Goal: Information Seeking & Learning: Learn about a topic

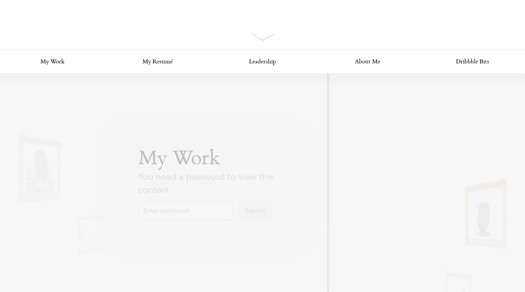
scroll to position [232, 0]
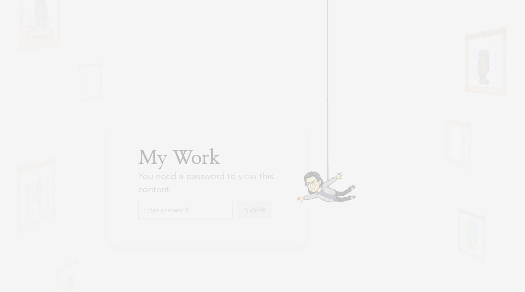
drag, startPoint x: 210, startPoint y: 211, endPoint x: 211, endPoint y: 208, distance: 2.7
click at [210, 211] on input "text" at bounding box center [185, 210] width 94 height 18
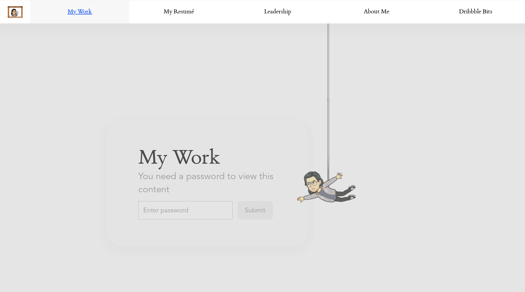
scroll to position [911, 0]
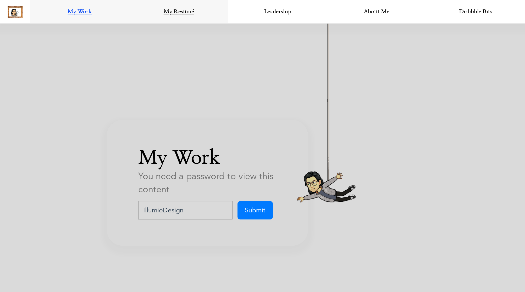
type input "IllumioDesign"
click at [250, 216] on input "Submit" at bounding box center [254, 210] width 35 height 18
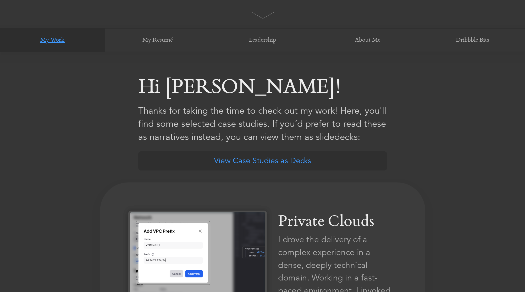
scroll to position [241, 0]
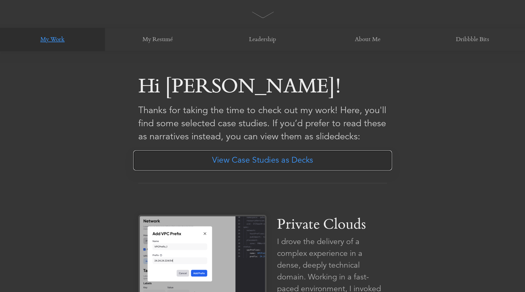
click at [251, 160] on link "View Case Studies as Decks" at bounding box center [262, 161] width 259 height 20
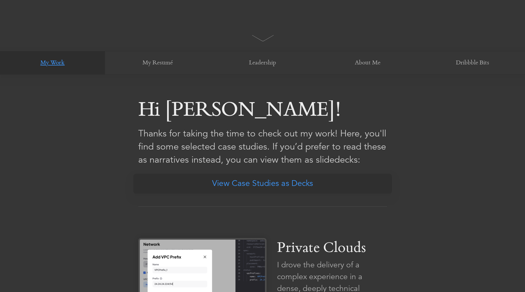
scroll to position [208, 0]
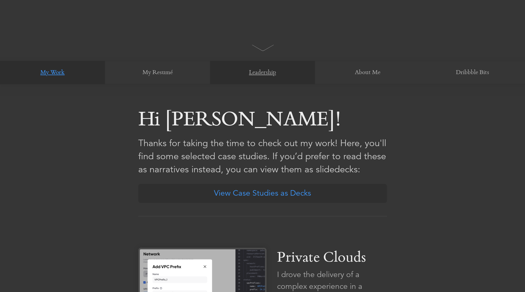
click at [254, 82] on link "Leadership" at bounding box center [262, 73] width 105 height 24
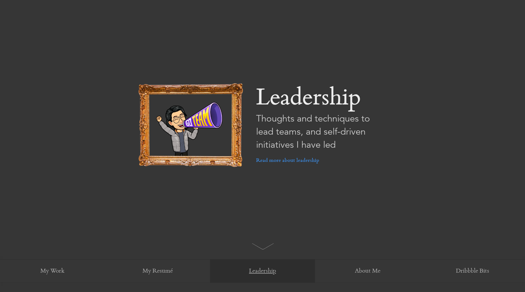
scroll to position [0, 0]
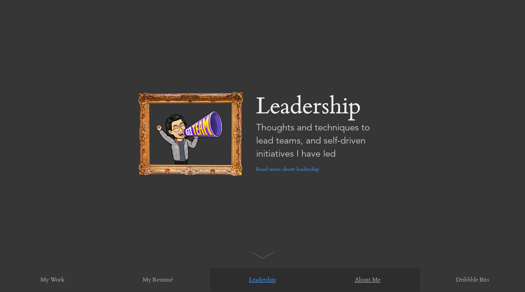
click at [369, 286] on link "About Me" at bounding box center [367, 280] width 105 height 24
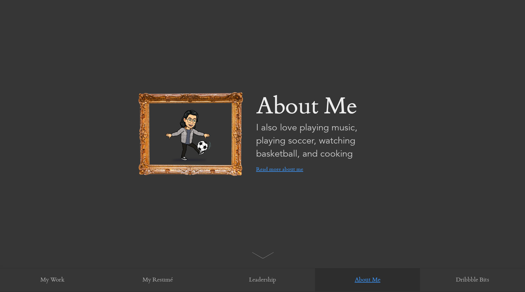
click at [266, 167] on link "Read more about me" at bounding box center [279, 169] width 47 height 18
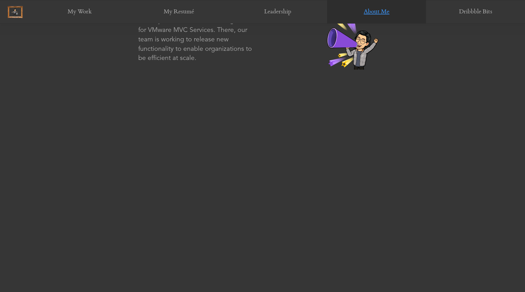
scroll to position [888, 0]
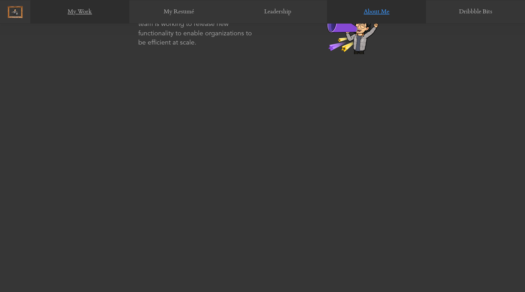
click at [72, 16] on link "My Work" at bounding box center [79, 12] width 99 height 24
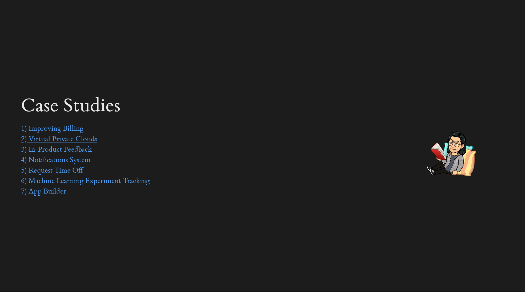
click at [45, 137] on link "2) Virtual Private Clouds" at bounding box center [59, 140] width 76 height 8
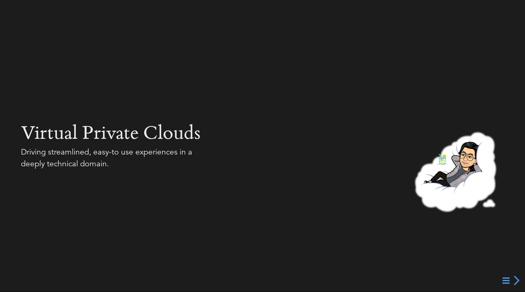
click at [334, 185] on div at bounding box center [262, 146] width 525 height 292
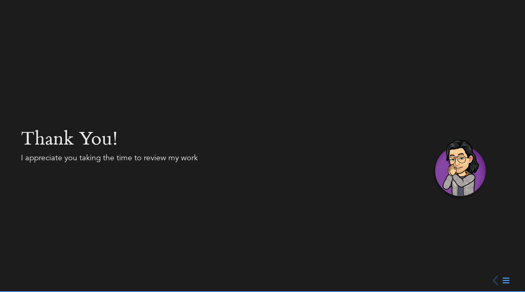
click at [505, 279] on icon at bounding box center [506, 281] width 7 height 8
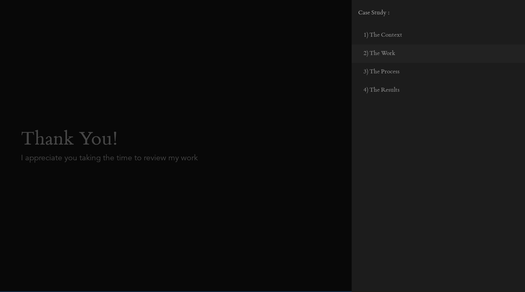
click at [150, 110] on div at bounding box center [262, 146] width 525 height 292
